Goal: Task Accomplishment & Management: Use online tool/utility

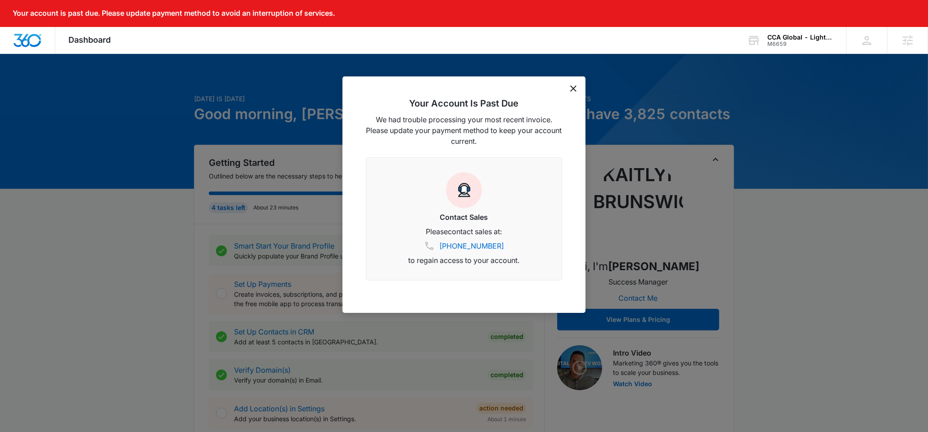
click at [572, 88] on icon "dismiss this dialog" at bounding box center [573, 89] width 6 height 6
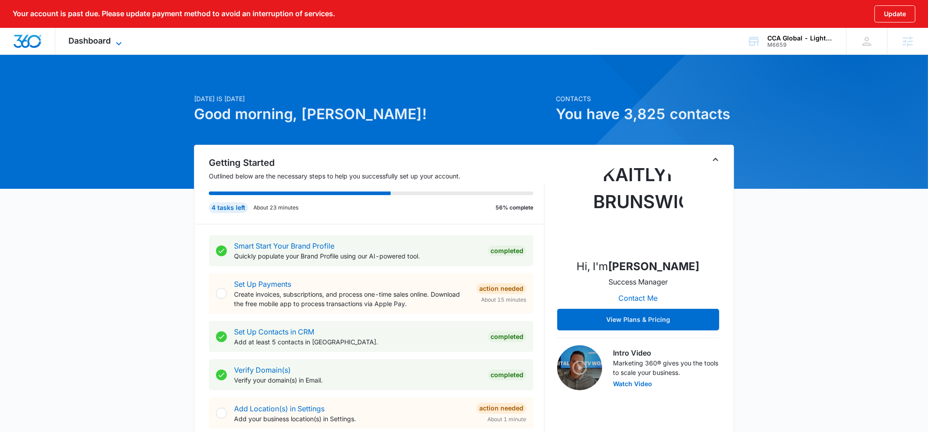
click at [97, 40] on span "Dashboard" at bounding box center [90, 40] width 42 height 9
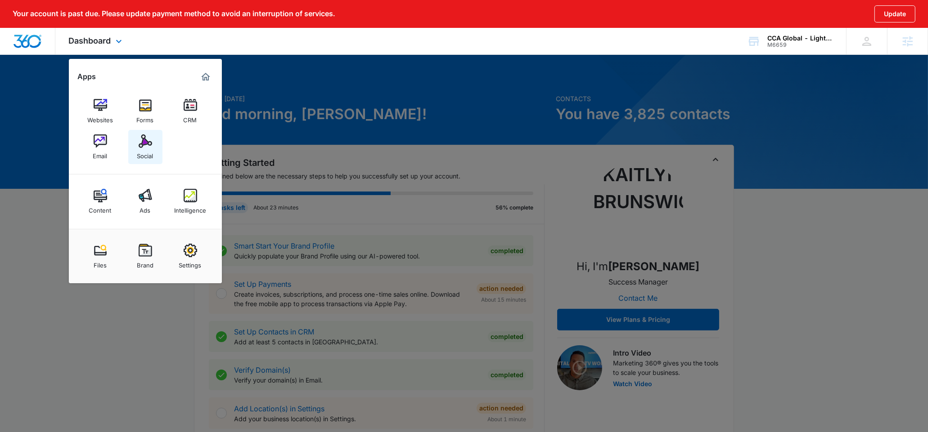
click at [134, 144] on link "Social" at bounding box center [145, 147] width 34 height 34
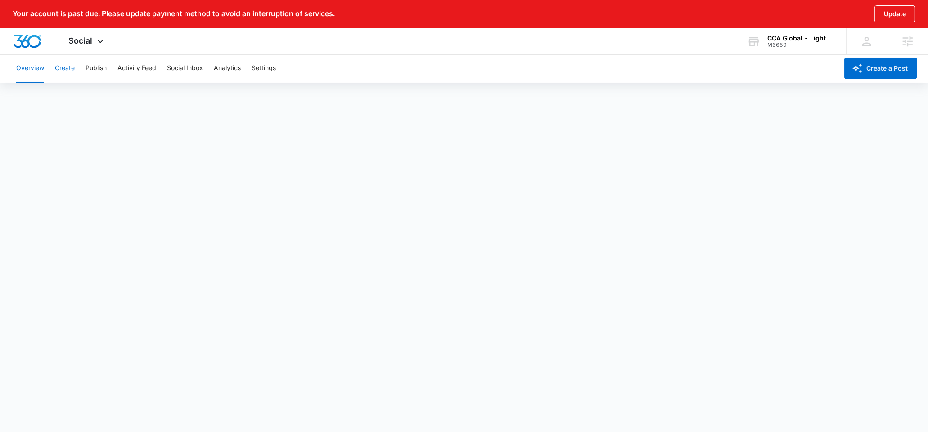
click at [68, 71] on button "Create" at bounding box center [65, 68] width 20 height 29
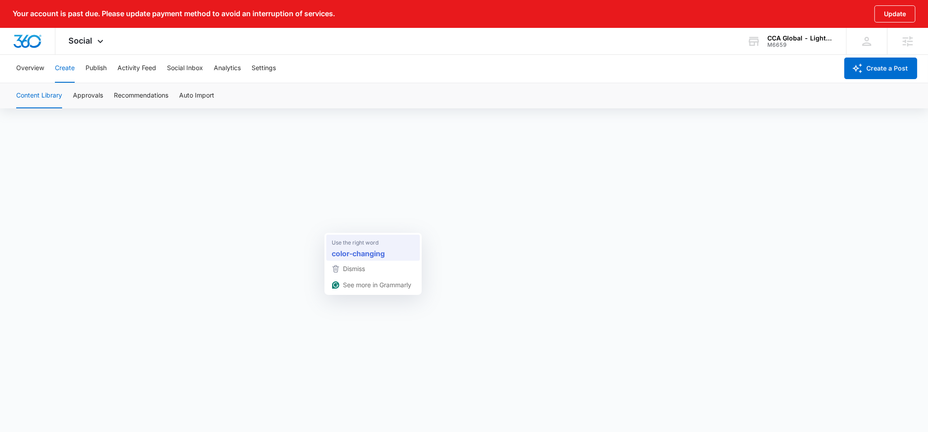
click at [365, 242] on span "Use the right word" at bounding box center [355, 243] width 47 height 9
click at [68, 68] on button "Create" at bounding box center [65, 68] width 20 height 29
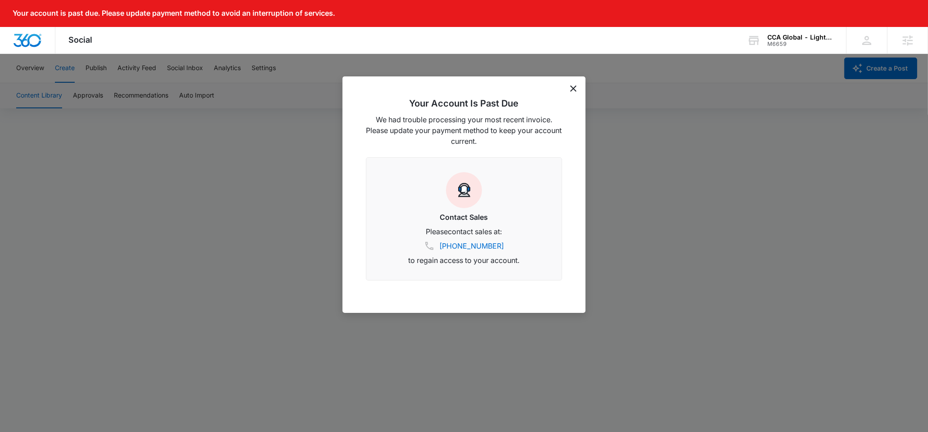
click at [576, 88] on icon "dismiss this dialog" at bounding box center [573, 89] width 6 height 6
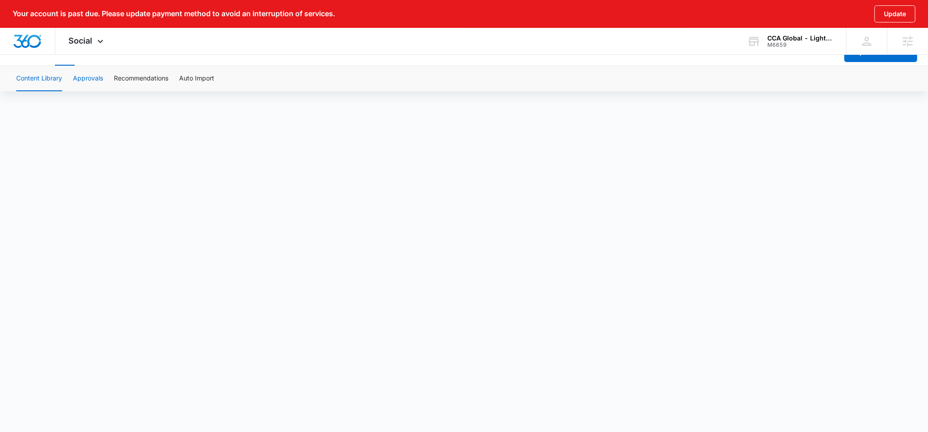
scroll to position [34, 0]
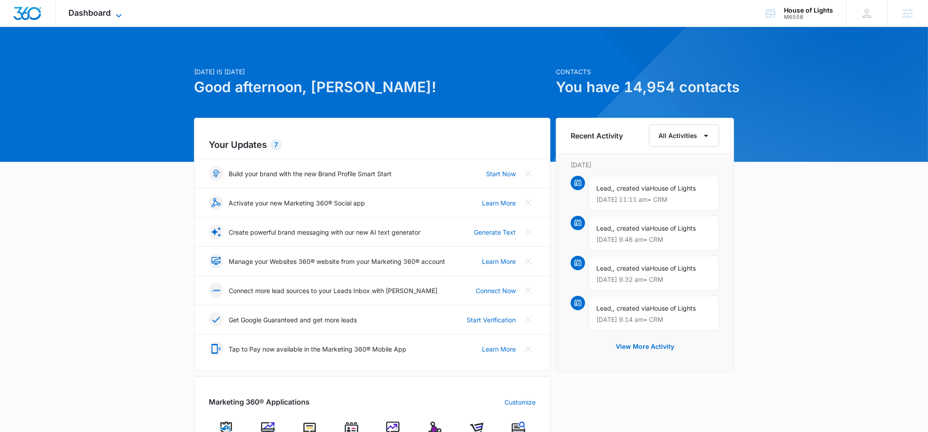
click at [88, 15] on span "Dashboard" at bounding box center [90, 12] width 42 height 9
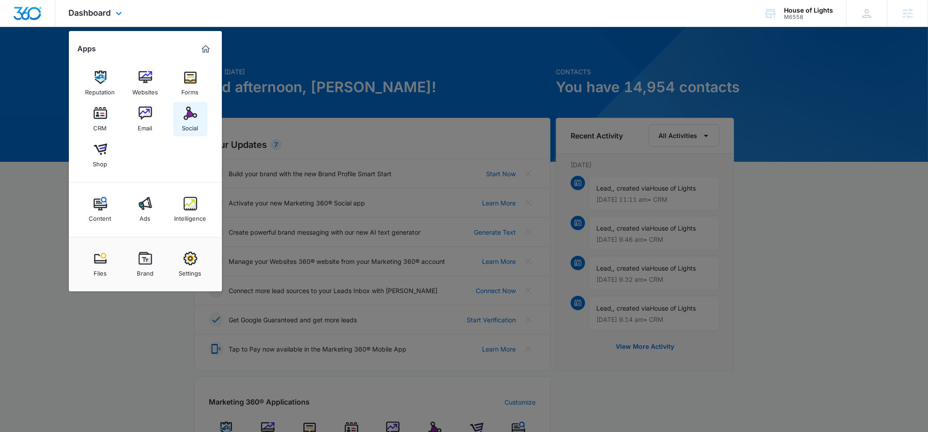
click at [190, 120] on img at bounding box center [191, 114] width 14 height 14
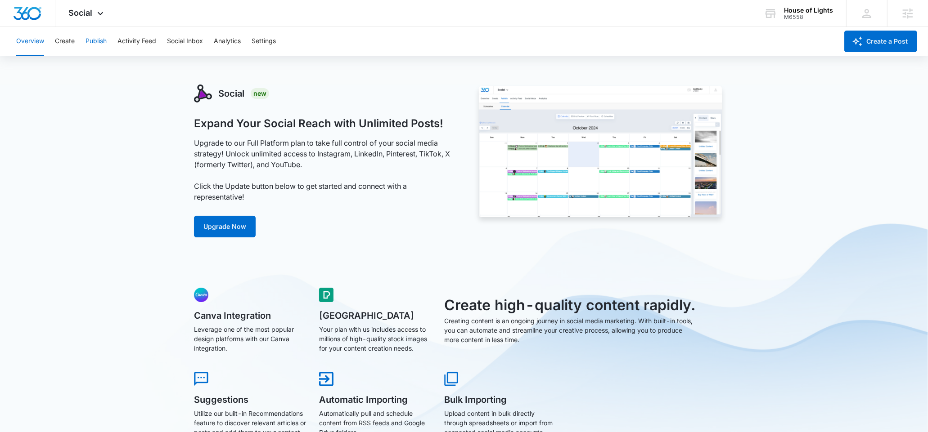
click at [91, 40] on button "Publish" at bounding box center [96, 41] width 21 height 29
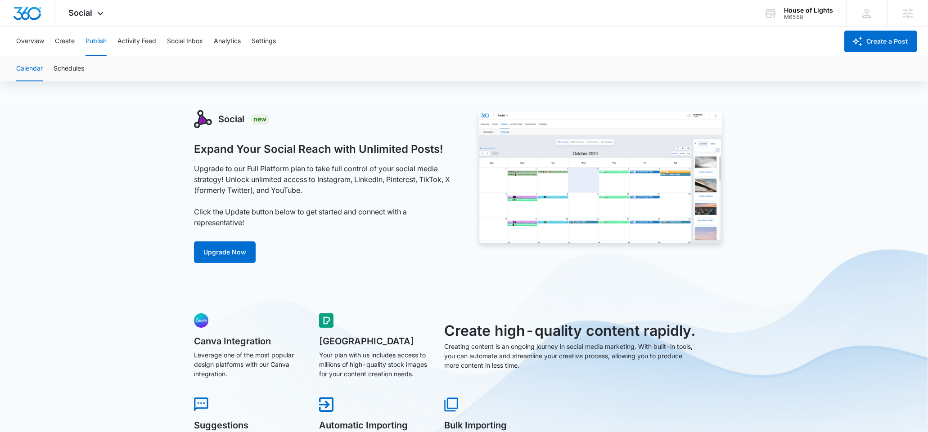
click at [95, 46] on button "Publish" at bounding box center [96, 41] width 21 height 29
click at [80, 67] on button "Schedules" at bounding box center [69, 68] width 31 height 25
click at [98, 43] on button "Publish" at bounding box center [96, 41] width 21 height 29
drag, startPoint x: 55, startPoint y: 48, endPoint x: 77, endPoint y: 44, distance: 22.0
click at [56, 48] on button "Create" at bounding box center [65, 41] width 20 height 29
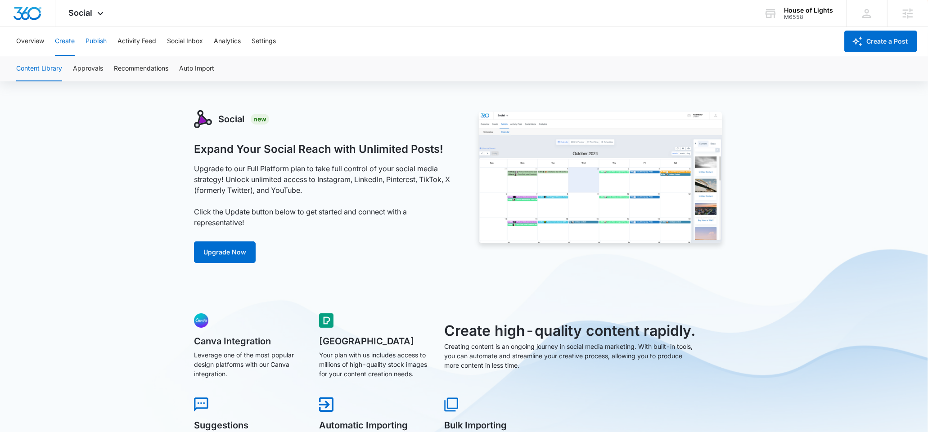
click at [91, 41] on button "Publish" at bounding box center [96, 41] width 21 height 29
click at [72, 67] on button "Schedules" at bounding box center [69, 68] width 31 height 25
click at [44, 69] on div "Calendar Schedules" at bounding box center [464, 68] width 906 height 25
click at [42, 70] on button "Calendar" at bounding box center [29, 68] width 27 height 25
click at [31, 68] on button "Calendar" at bounding box center [29, 68] width 27 height 25
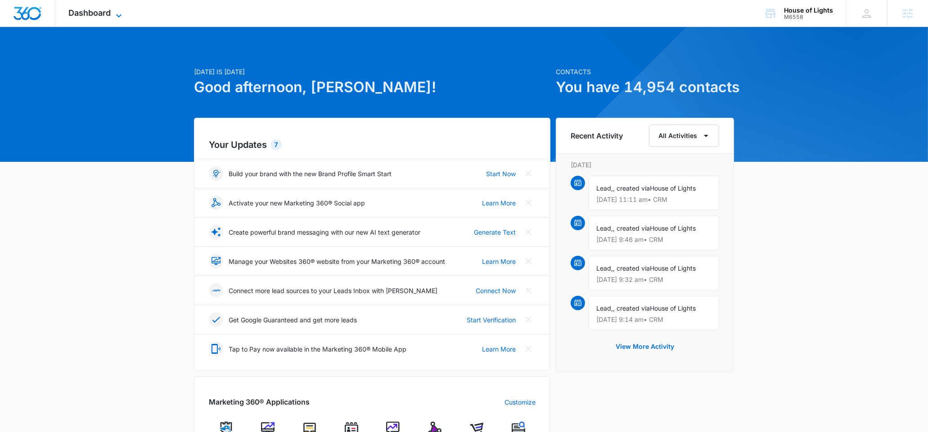
click at [96, 9] on span "Dashboard" at bounding box center [90, 12] width 42 height 9
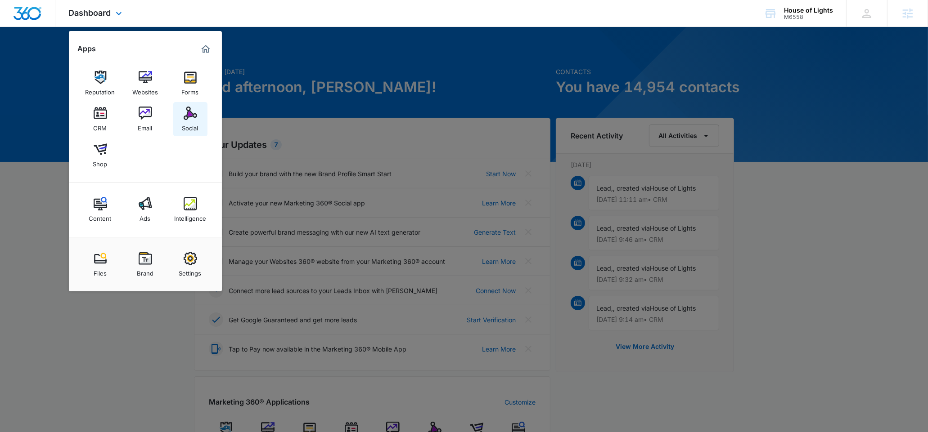
click at [189, 112] on img at bounding box center [191, 114] width 14 height 14
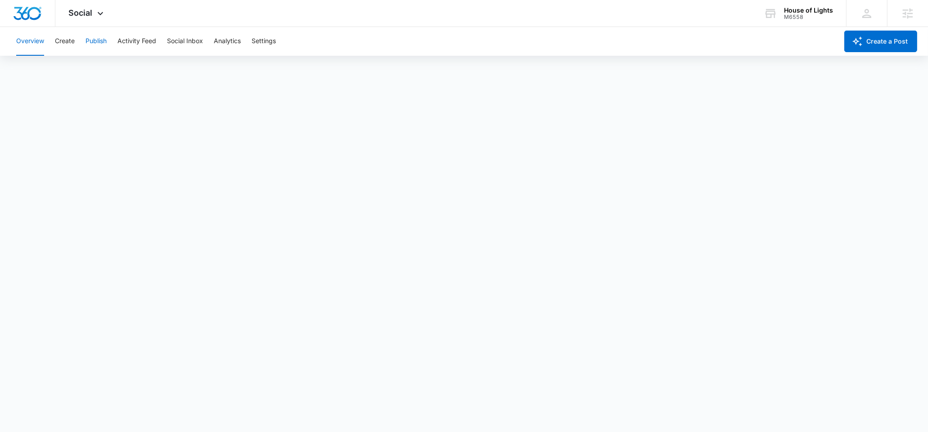
click at [98, 46] on button "Publish" at bounding box center [96, 41] width 21 height 29
